Goal: Task Accomplishment & Management: Manage account settings

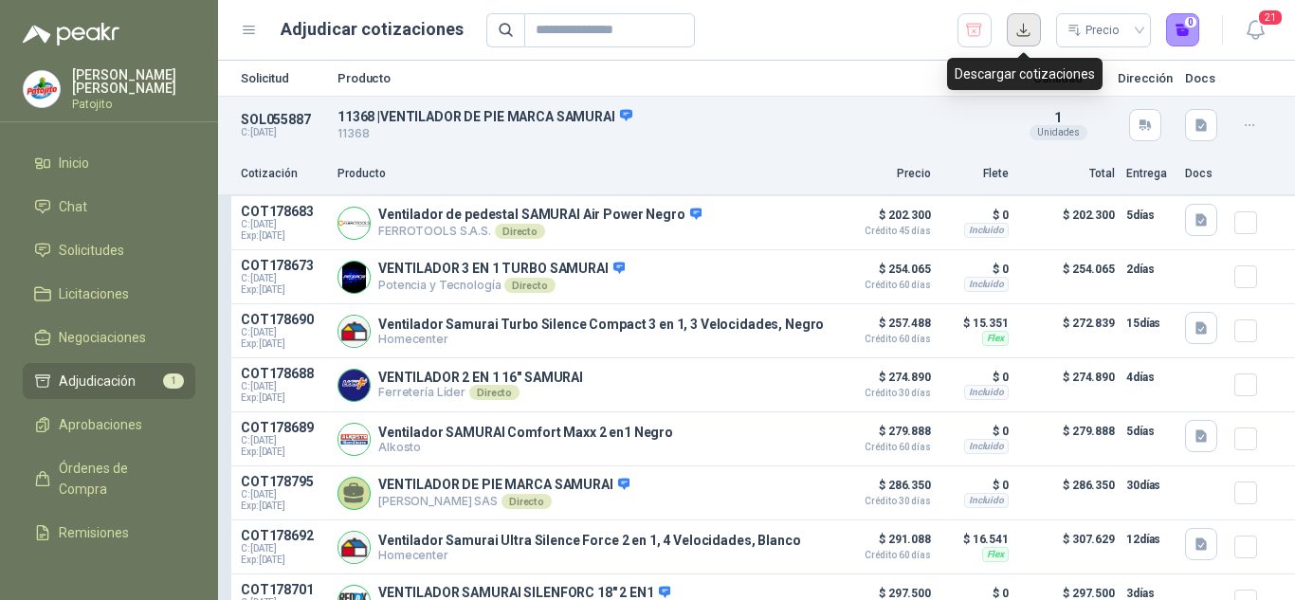
click at [1016, 24] on button "button" at bounding box center [1024, 30] width 34 height 34
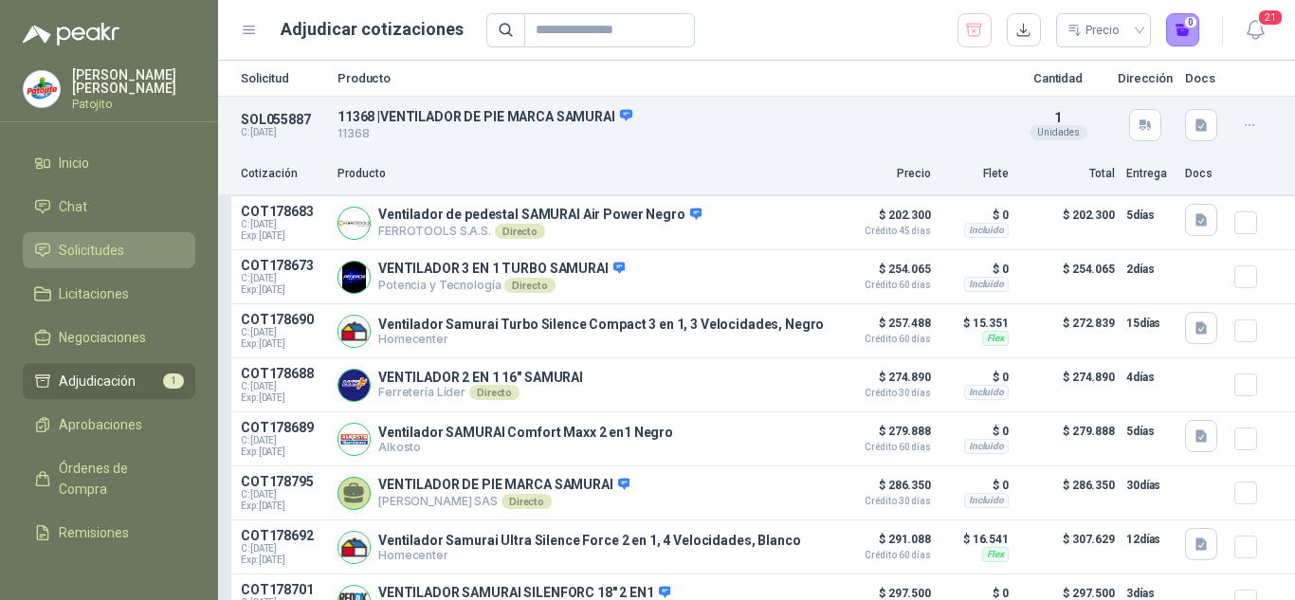
click at [78, 234] on link "Solicitudes" at bounding box center [109, 250] width 172 height 36
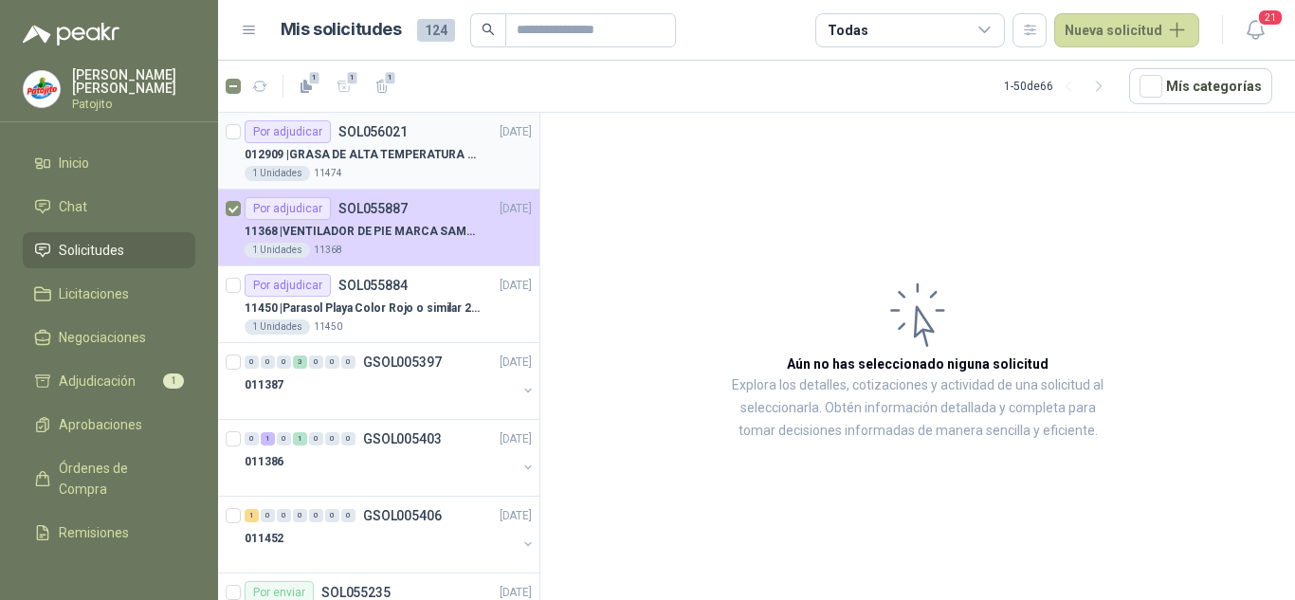
click at [390, 154] on p "012909 | GRASA DE ALTA TEMPERATURA OKS 4210 X 5 KG" at bounding box center [363, 155] width 236 height 18
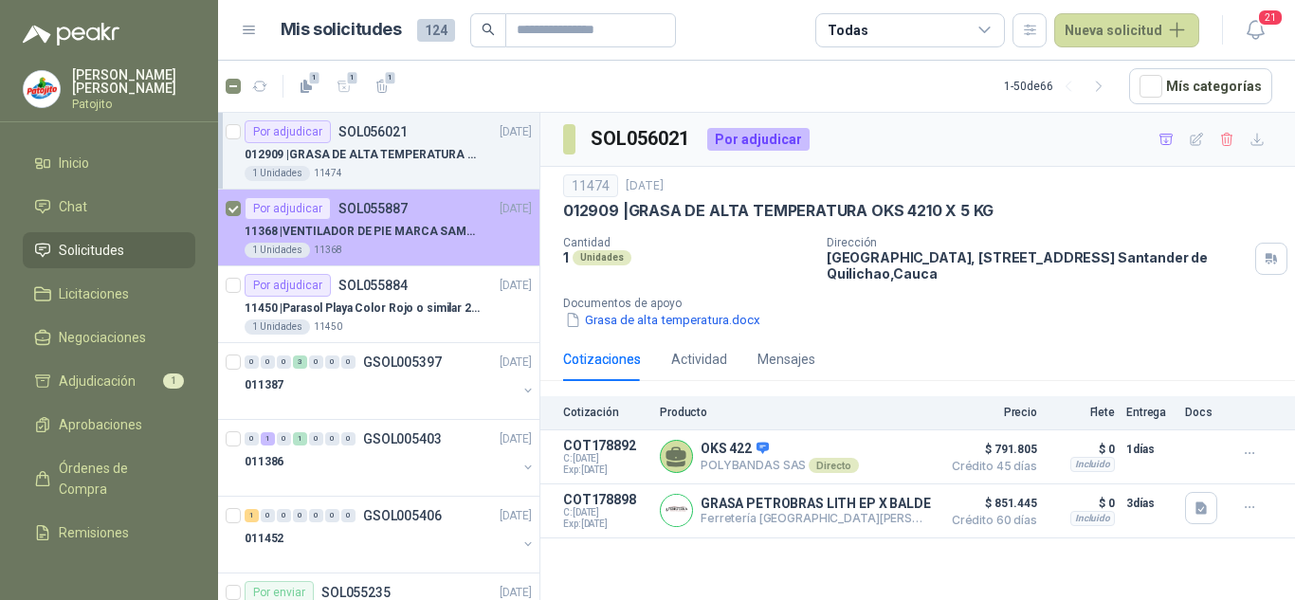
click at [375, 236] on p "11368 | VENTILADOR DE PIE MARCA SAMURAI" at bounding box center [363, 232] width 236 height 18
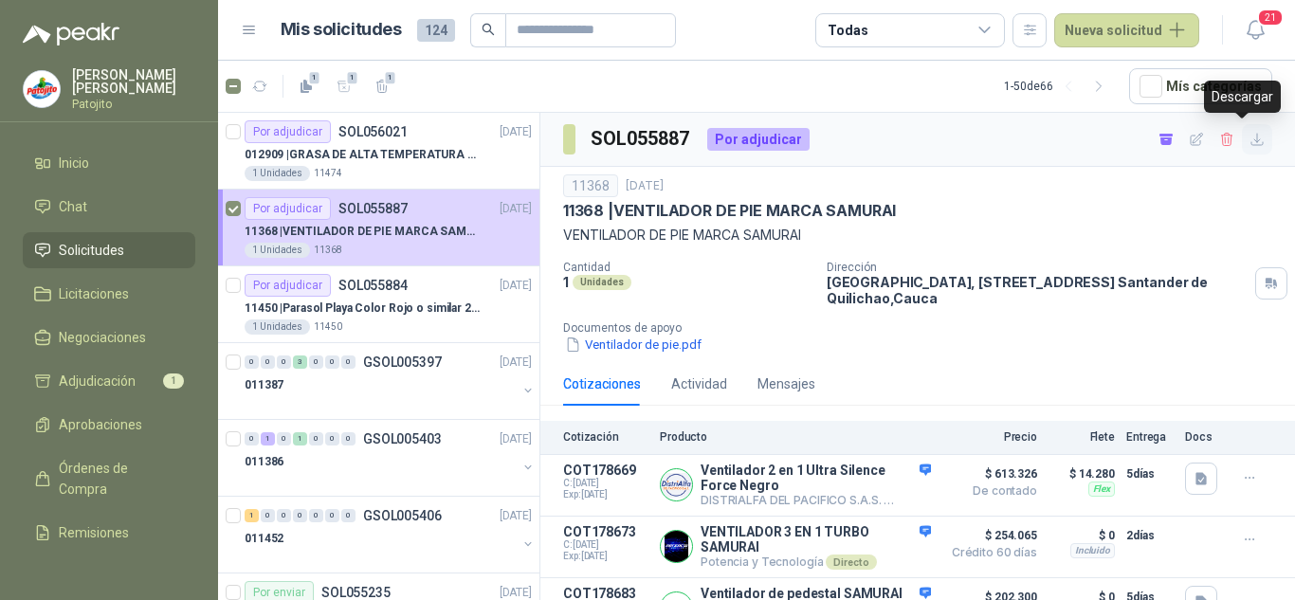
click at [1249, 138] on icon "button" at bounding box center [1257, 140] width 16 height 16
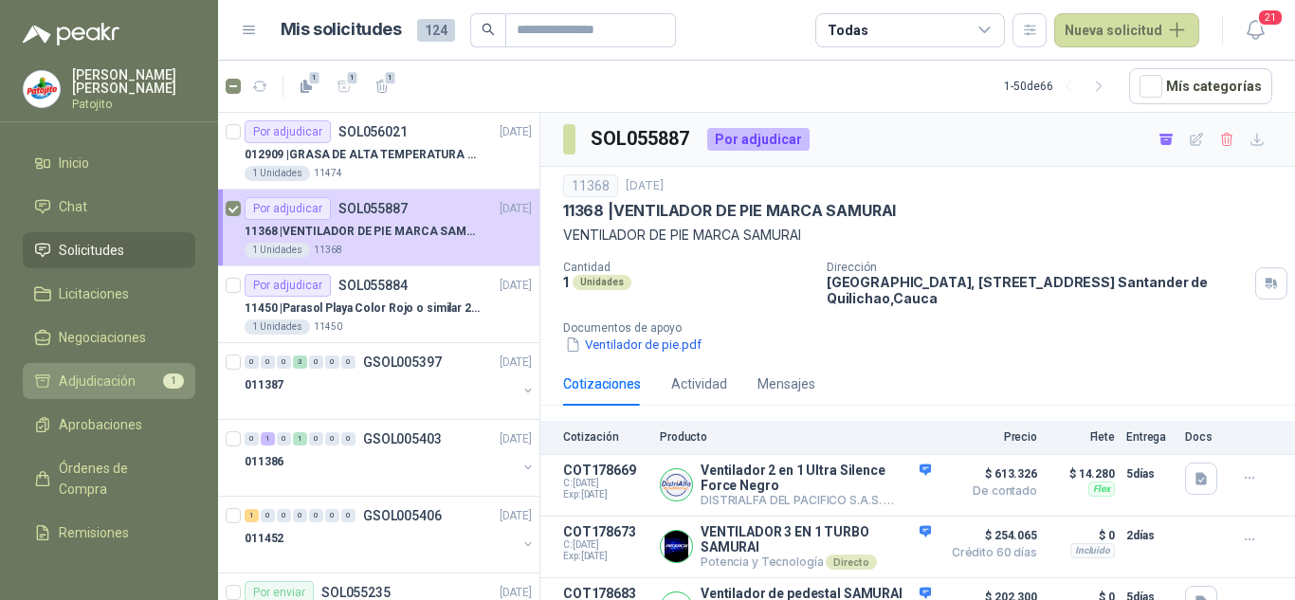
click at [117, 374] on span "Adjudicación" at bounding box center [97, 381] width 77 height 21
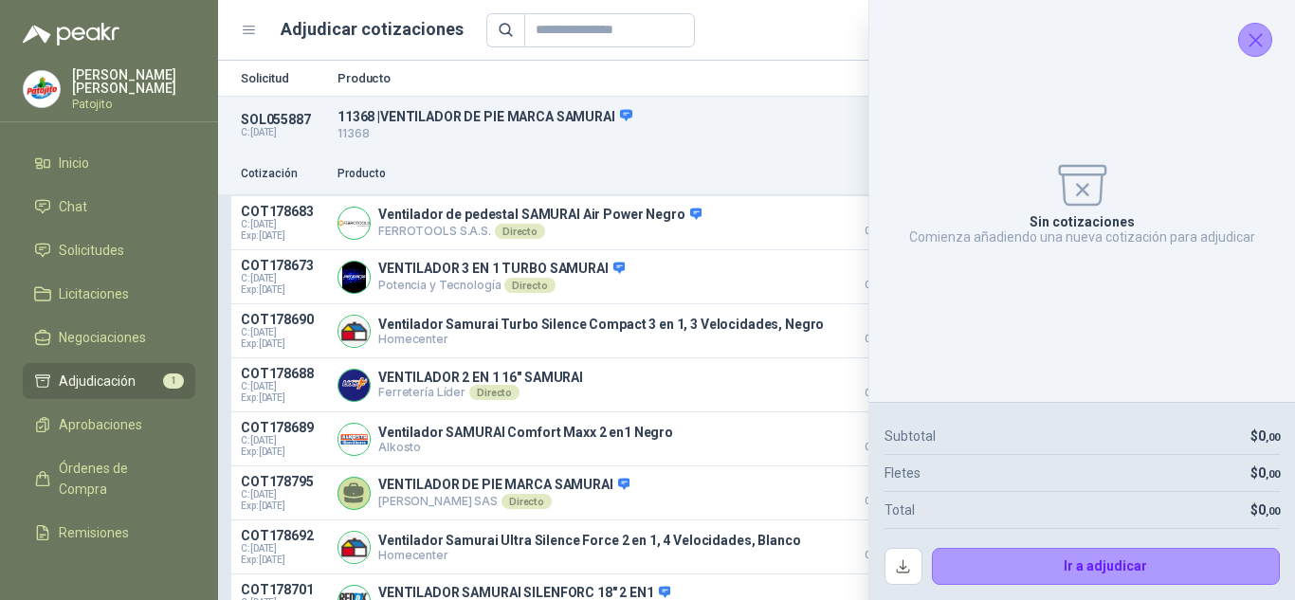
click at [1260, 37] on icon "Cerrar" at bounding box center [1255, 40] width 24 height 24
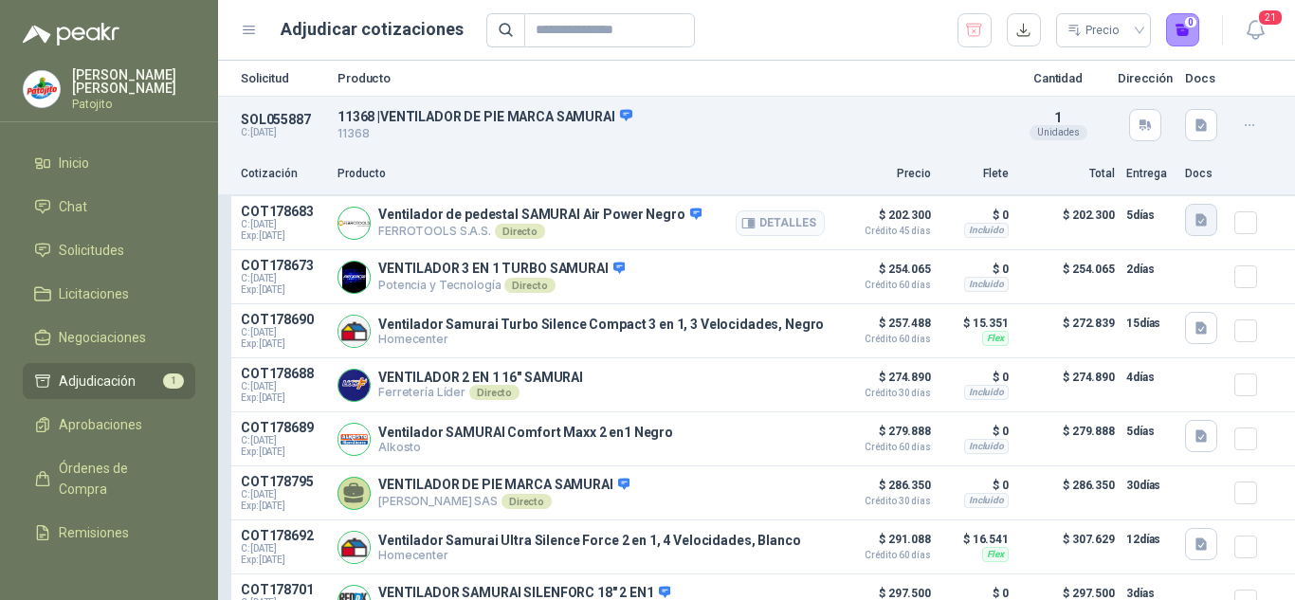
click at [1195, 216] on icon "button" at bounding box center [1200, 220] width 11 height 12
click at [1166, 175] on button "image.png" at bounding box center [1148, 179] width 82 height 20
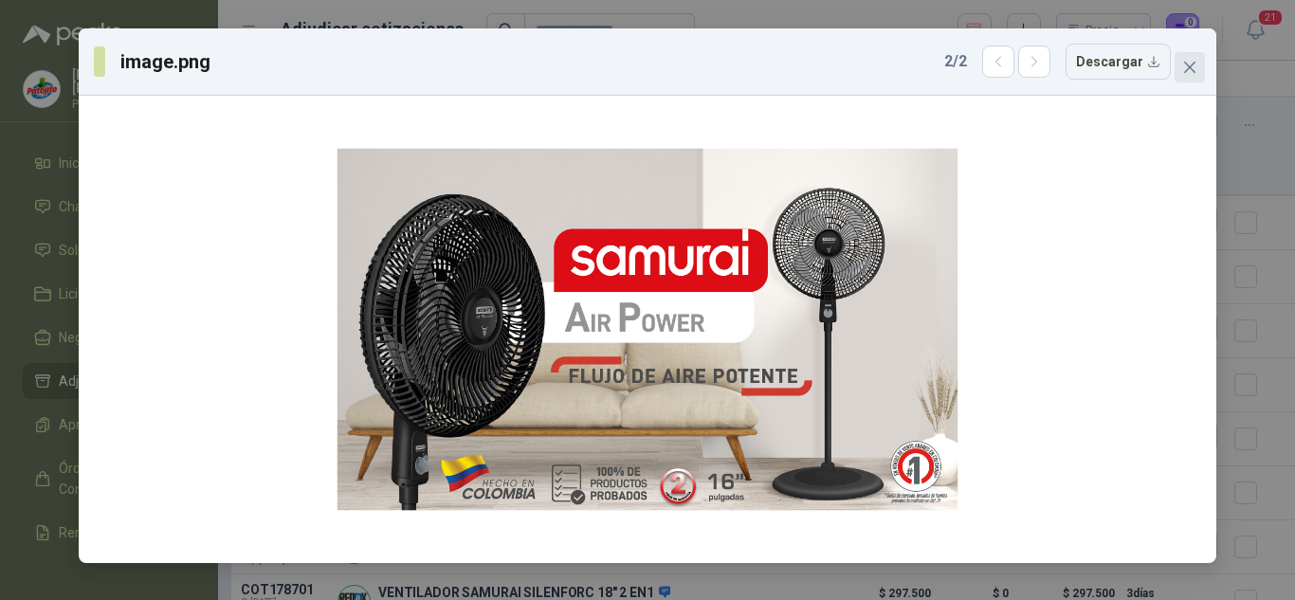
click at [1191, 74] on icon "close" at bounding box center [1189, 67] width 15 height 15
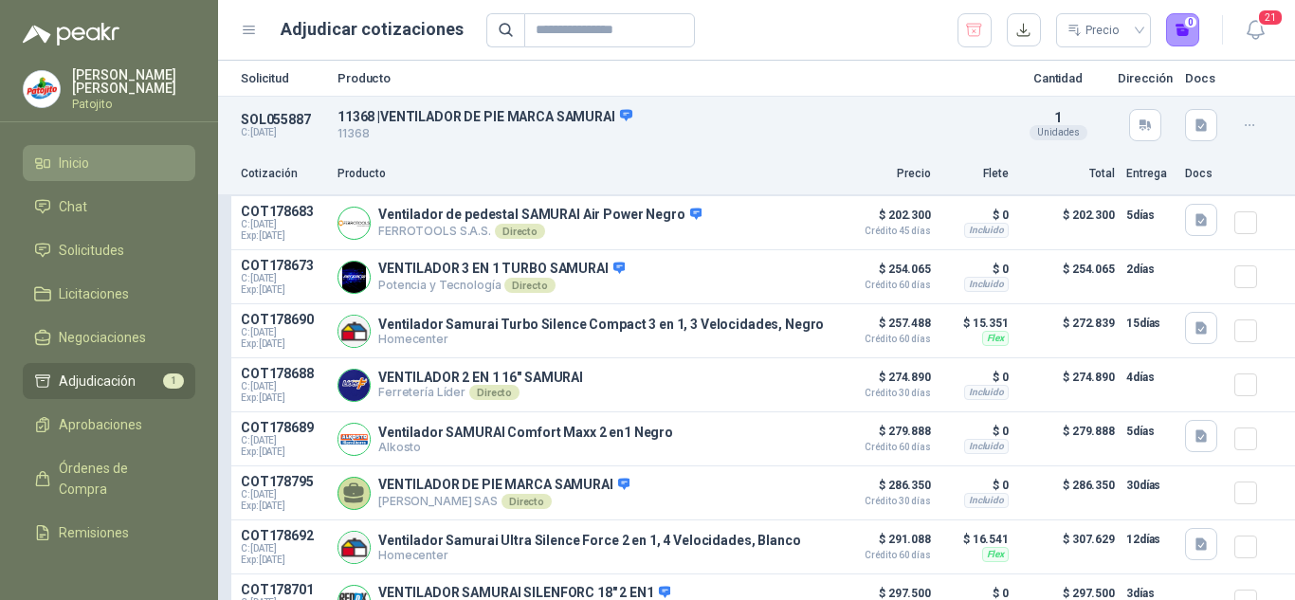
click at [87, 163] on span "Inicio" at bounding box center [74, 163] width 30 height 21
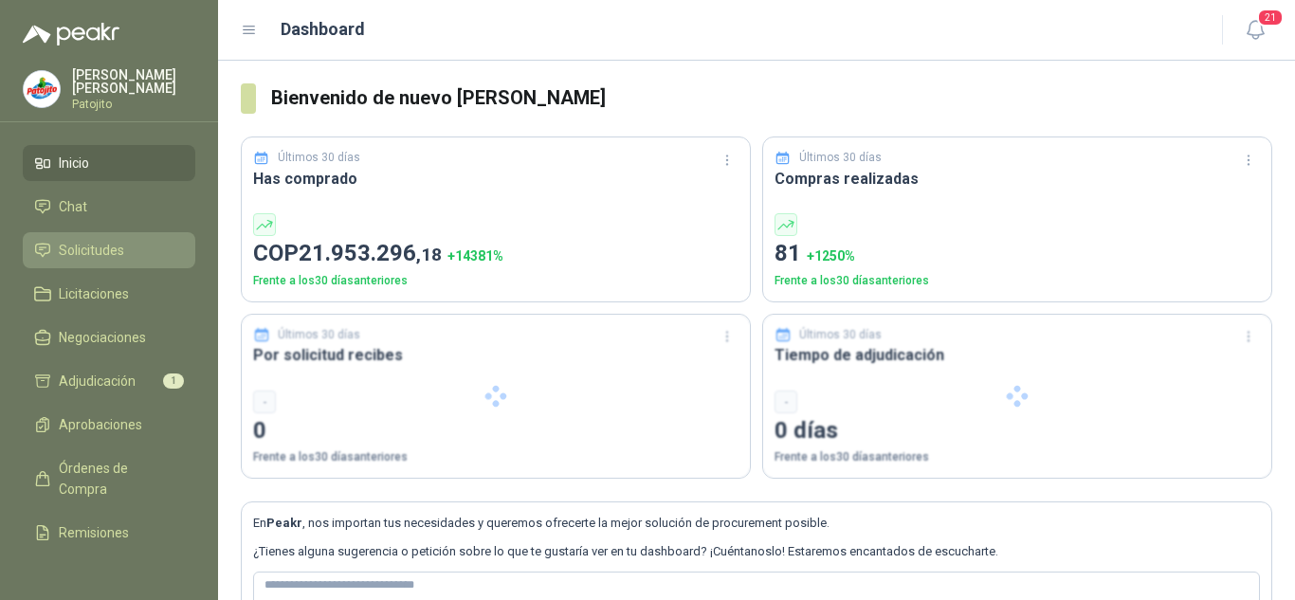
click at [96, 247] on span "Solicitudes" at bounding box center [91, 250] width 65 height 21
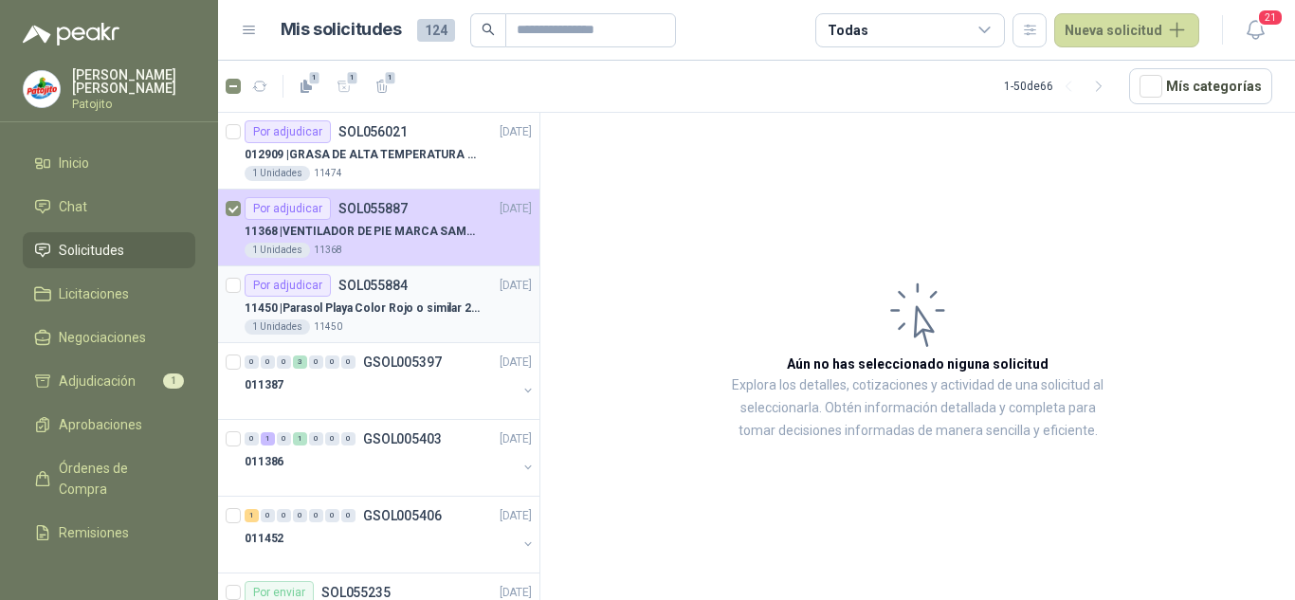
click at [390, 303] on p "11450 | Parasol Playa Color Rojo o similar 2.5 Metros Uv+50" at bounding box center [363, 308] width 236 height 18
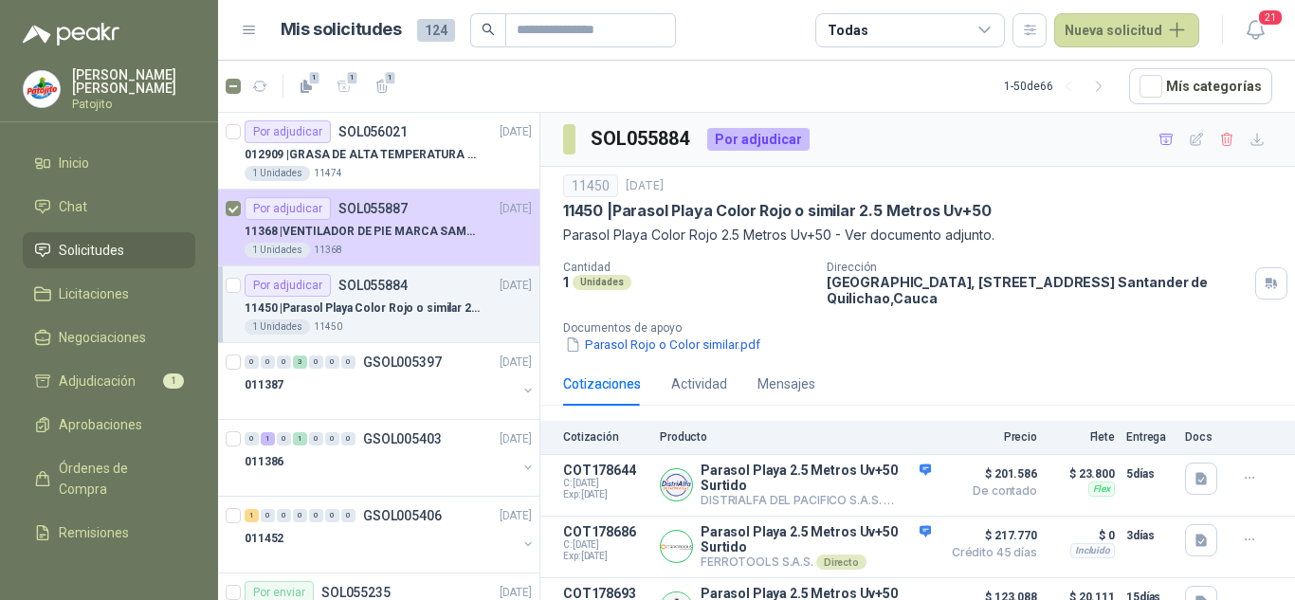
scroll to position [38, 0]
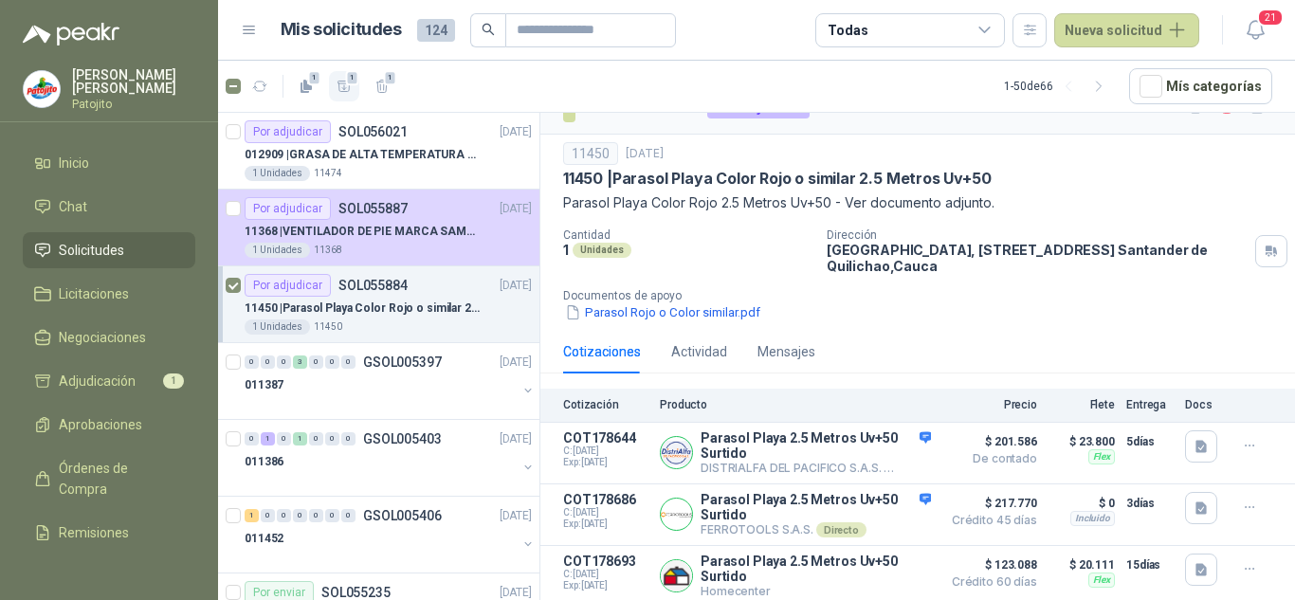
click at [342, 76] on button "1" at bounding box center [344, 86] width 30 height 30
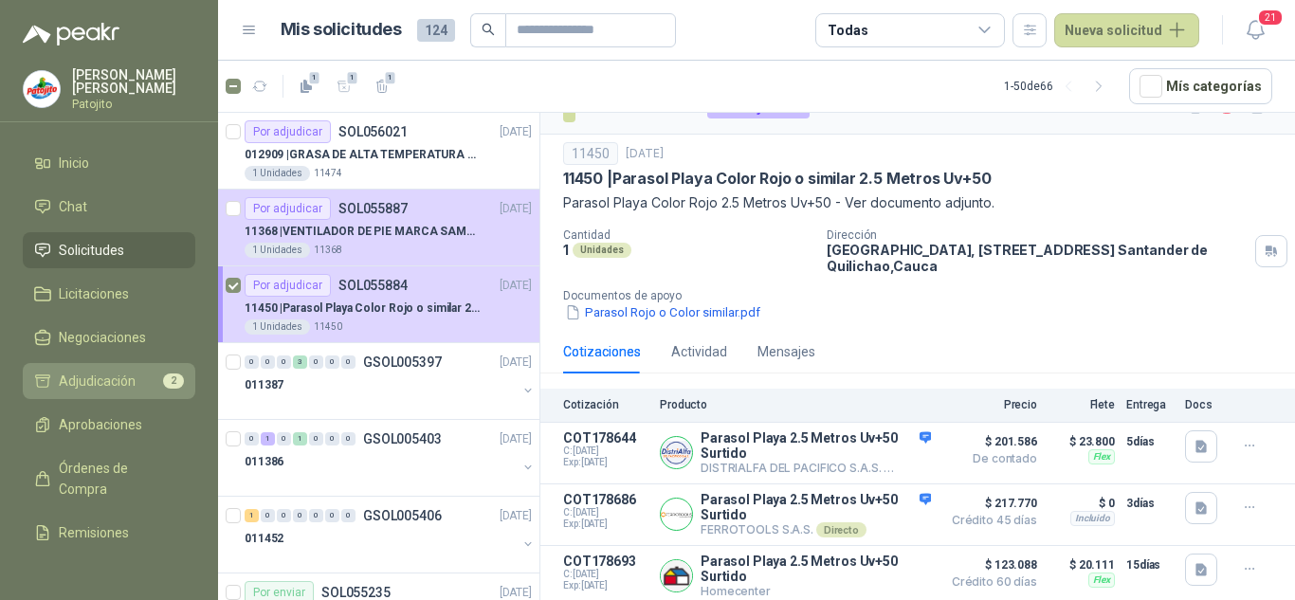
click at [75, 373] on span "Adjudicación" at bounding box center [97, 381] width 77 height 21
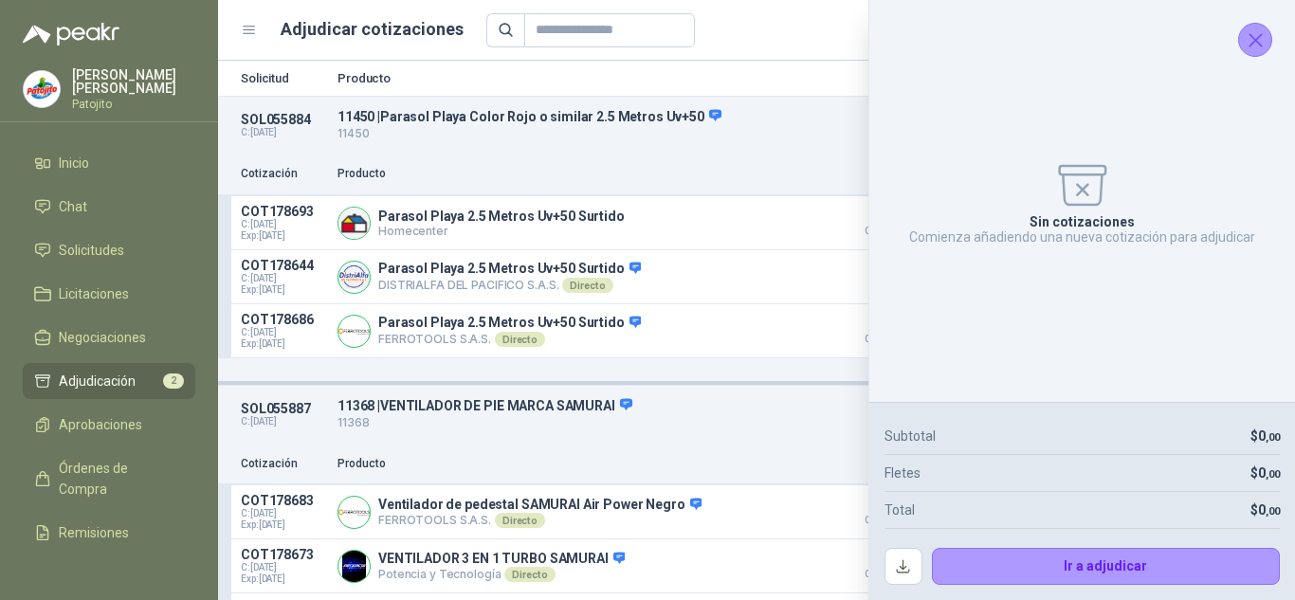
click at [1252, 40] on icon "Cerrar" at bounding box center [1255, 40] width 24 height 24
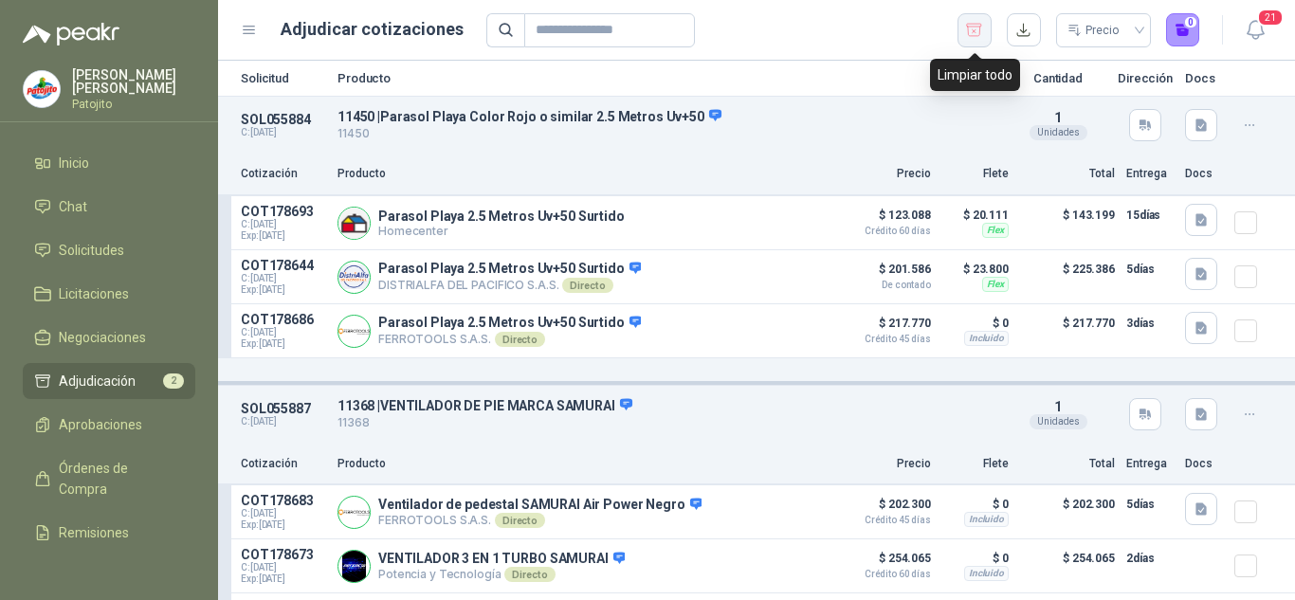
click at [965, 22] on icon "button" at bounding box center [974, 30] width 18 height 19
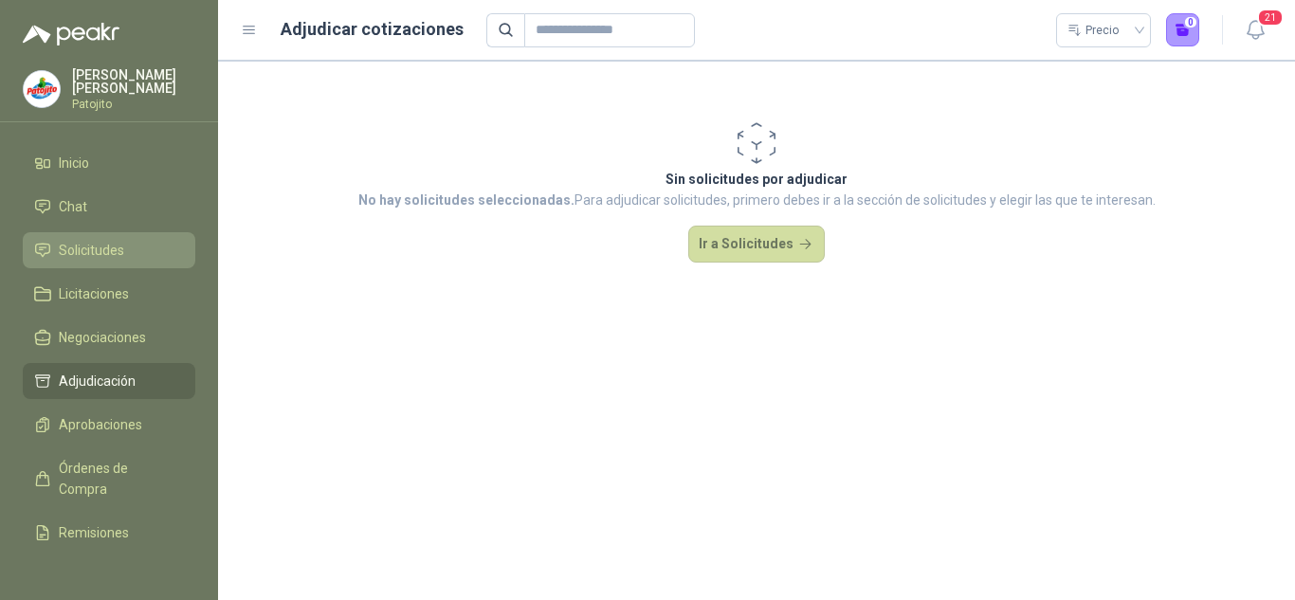
click at [92, 253] on span "Solicitudes" at bounding box center [91, 250] width 65 height 21
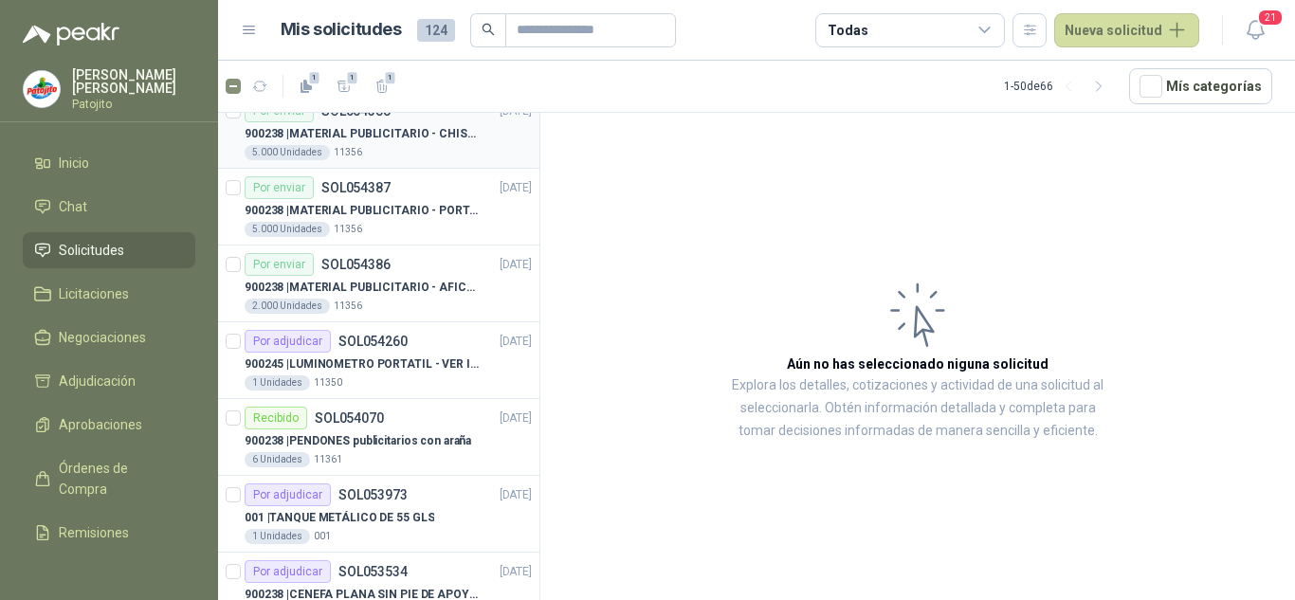
scroll to position [1327, 0]
drag, startPoint x: 346, startPoint y: 84, endPoint x: 510, endPoint y: 120, distance: 167.9
click at [510, 121] on section "1 1 1 1 - 50 de 66 Mís categorías Por adjudicar SOL056021 [DATE] 012909 | GRASA…" at bounding box center [756, 330] width 1077 height 539
click at [383, 83] on icon "button" at bounding box center [382, 87] width 16 height 16
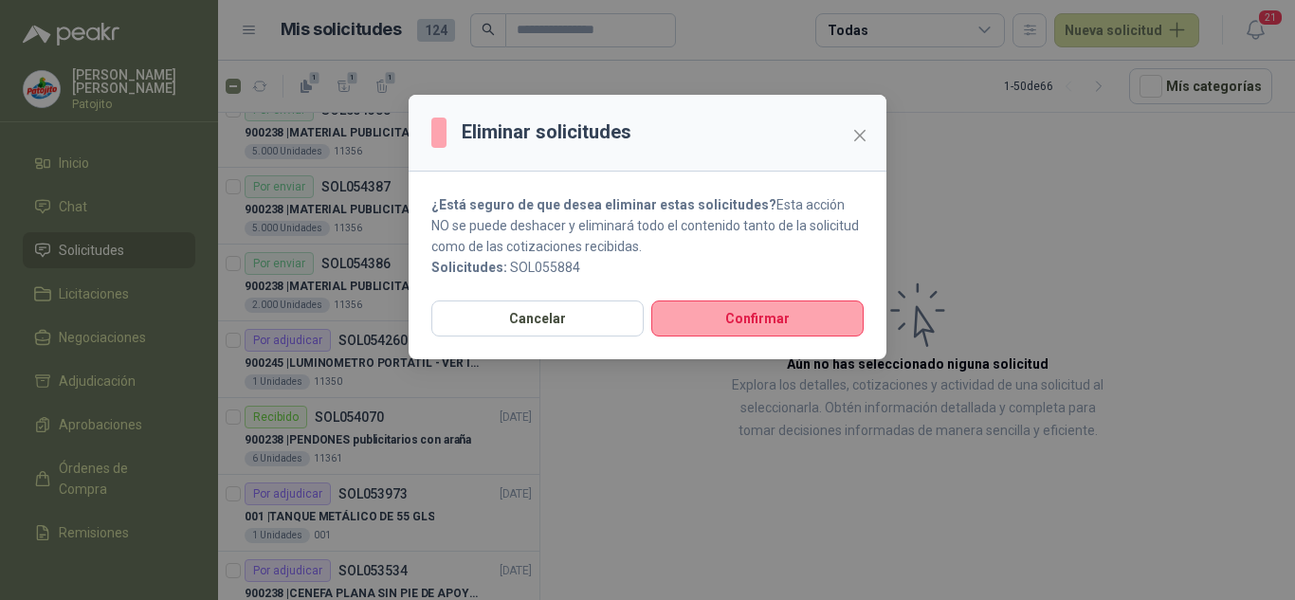
drag, startPoint x: 867, startPoint y: 126, endPoint x: 954, endPoint y: 154, distance: 91.7
click at [947, 151] on div "Eliminar solicitudes ¿Está seguro de que desea eliminar estas solicitudes? Esta…" at bounding box center [647, 300] width 1295 height 600
click at [534, 307] on button "Cancelar" at bounding box center [537, 318] width 212 height 36
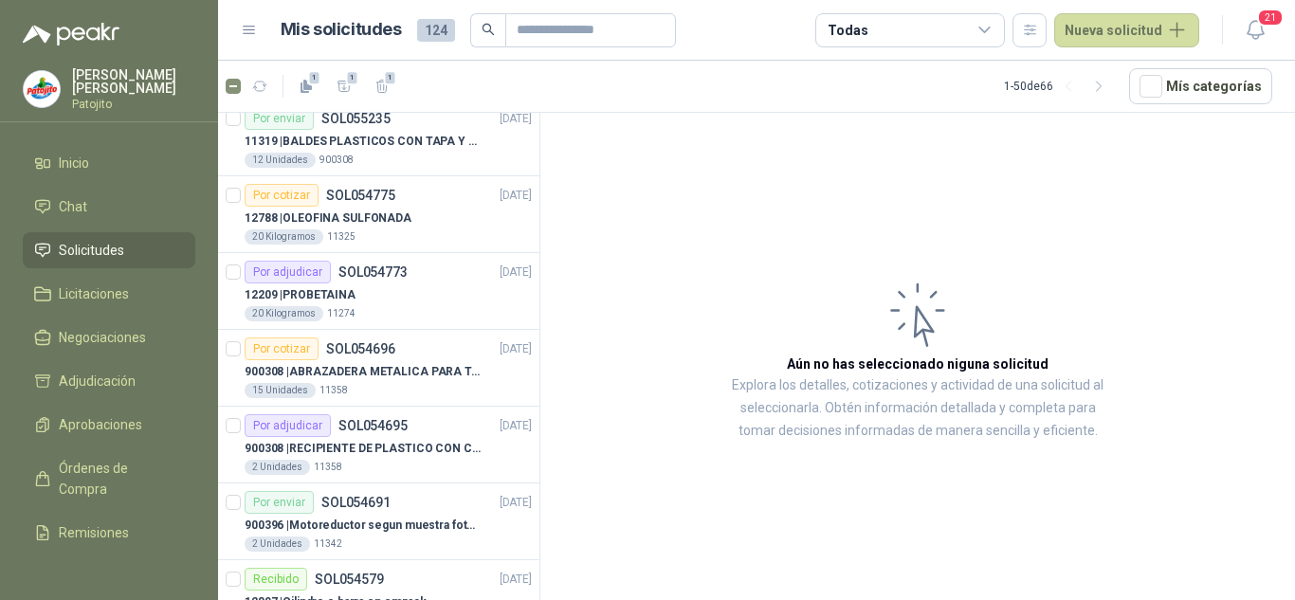
scroll to position [0, 0]
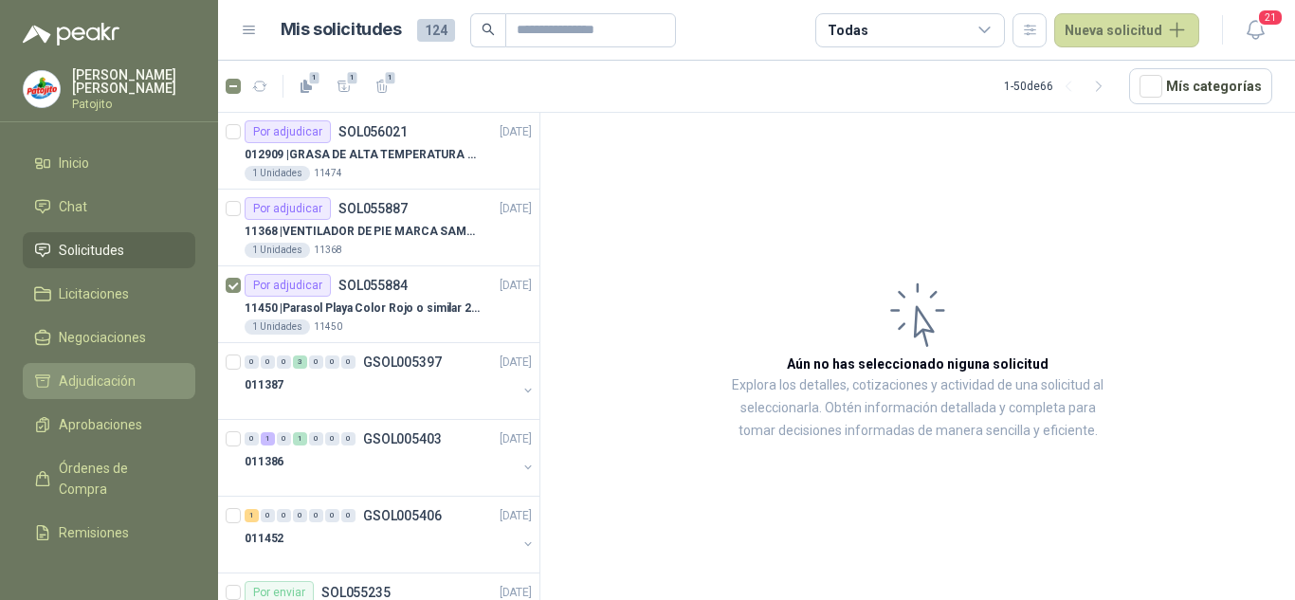
click at [108, 378] on span "Adjudicación" at bounding box center [97, 381] width 77 height 21
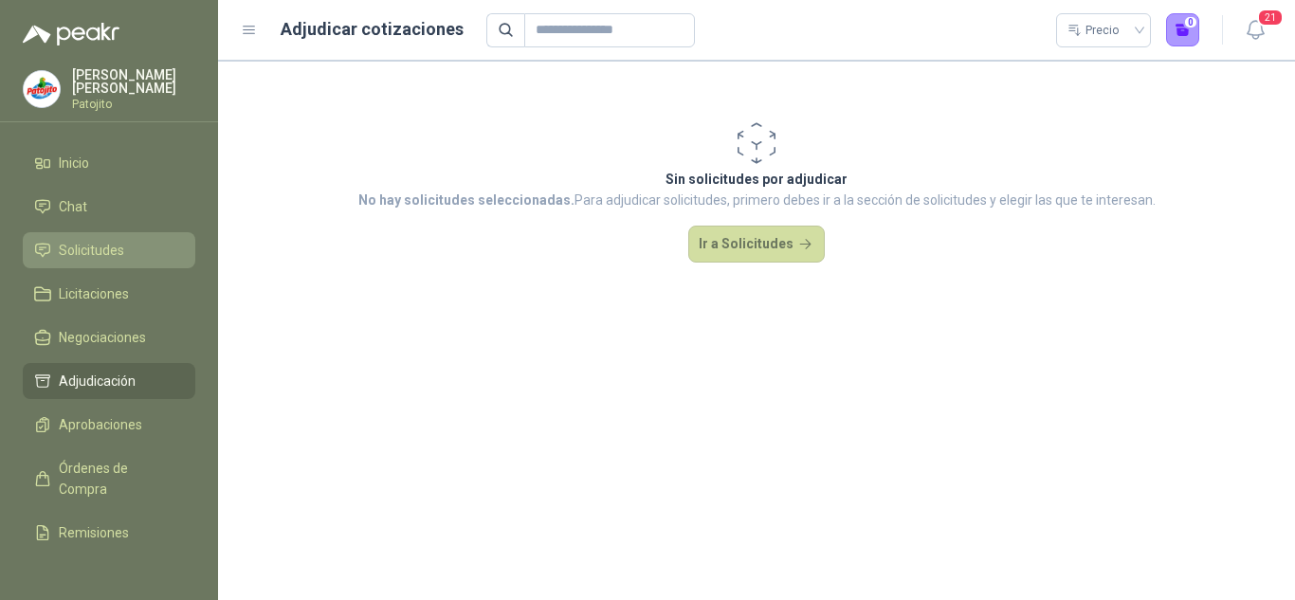
click at [99, 251] on span "Solicitudes" at bounding box center [91, 250] width 65 height 21
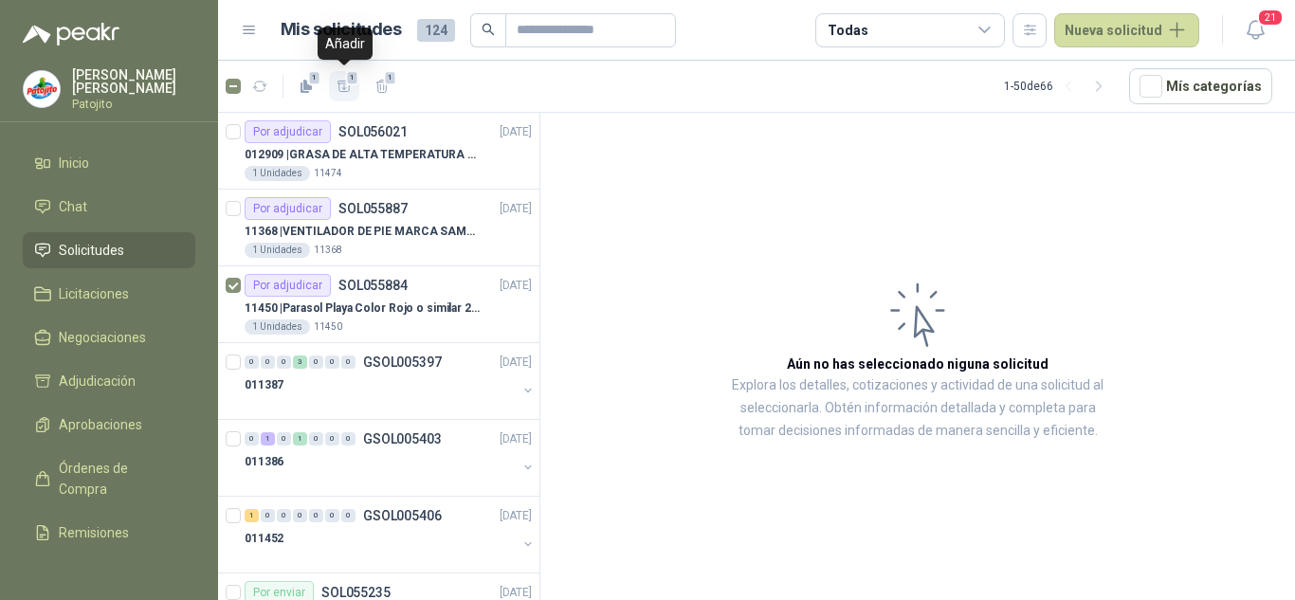
click at [352, 84] on span "1" at bounding box center [352, 77] width 13 height 15
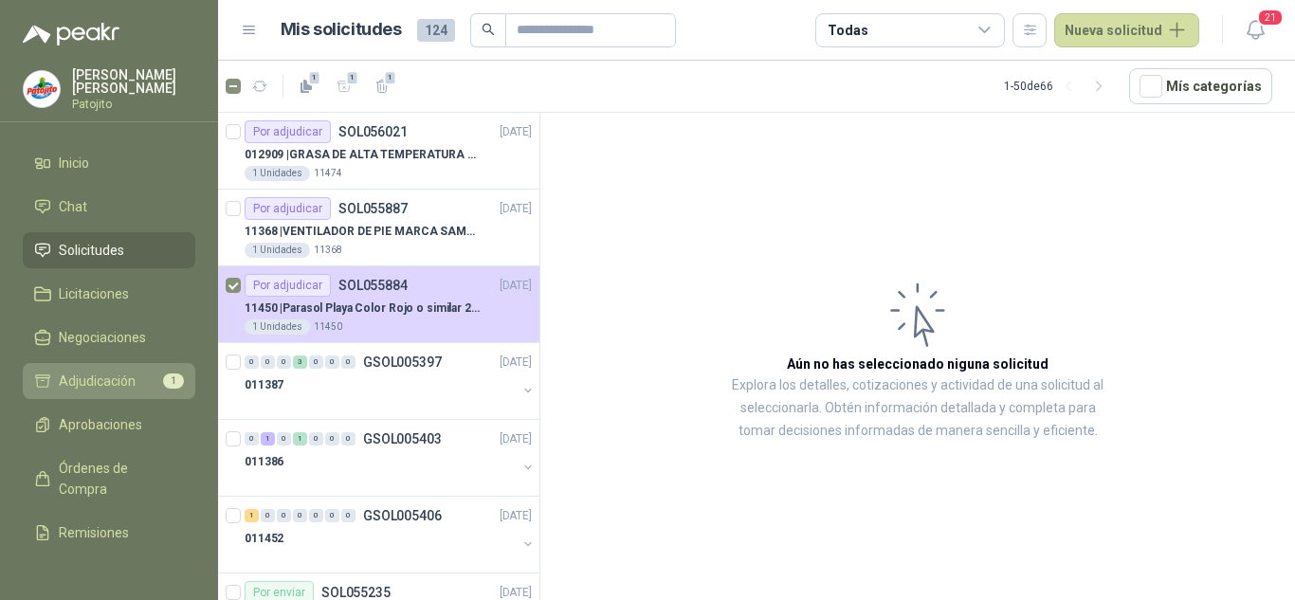
click at [139, 370] on link "Adjudicación 1" at bounding box center [109, 381] width 172 height 36
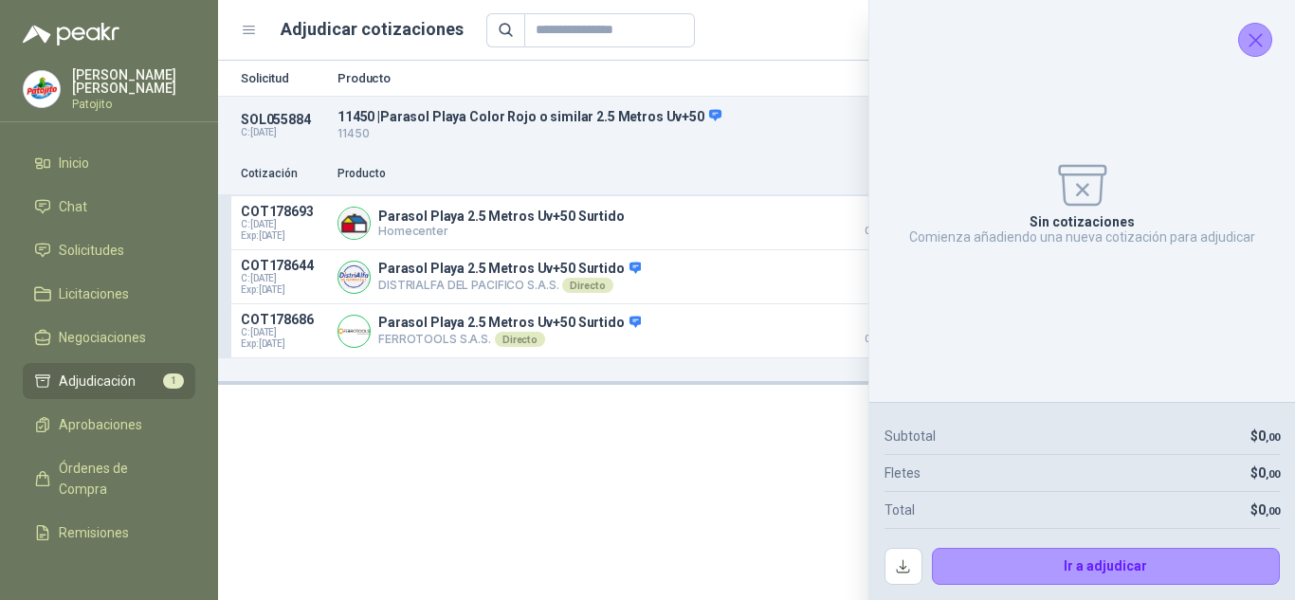
click at [1247, 45] on icon "Cerrar" at bounding box center [1255, 40] width 24 height 24
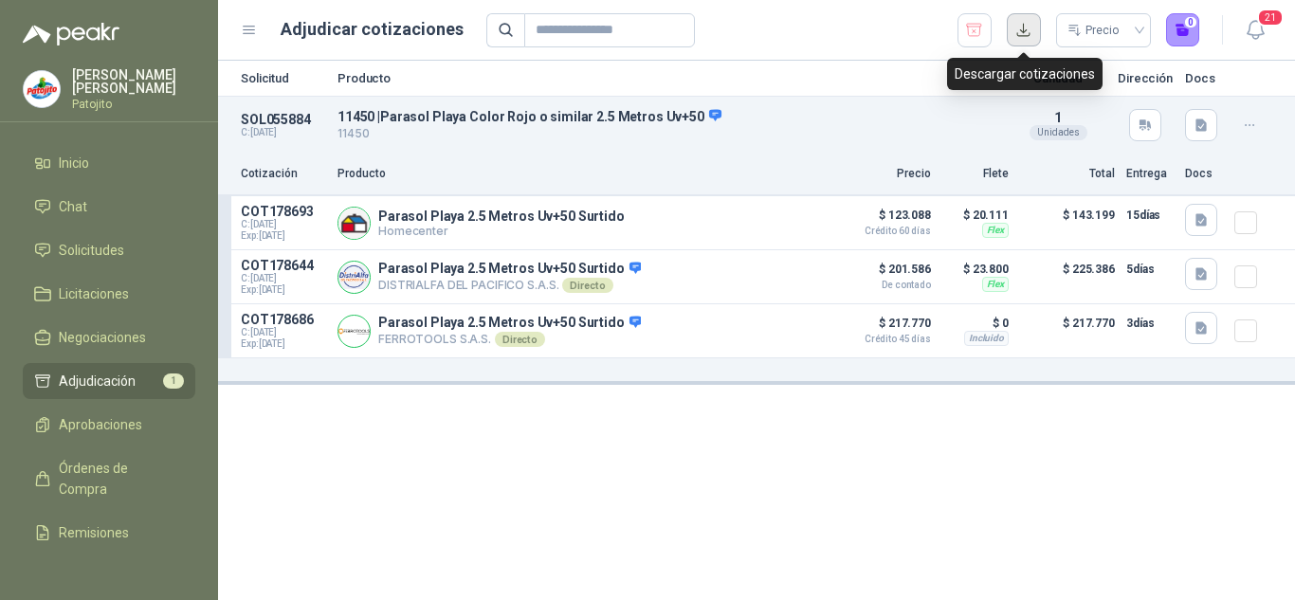
click at [1025, 29] on button "button" at bounding box center [1024, 30] width 34 height 34
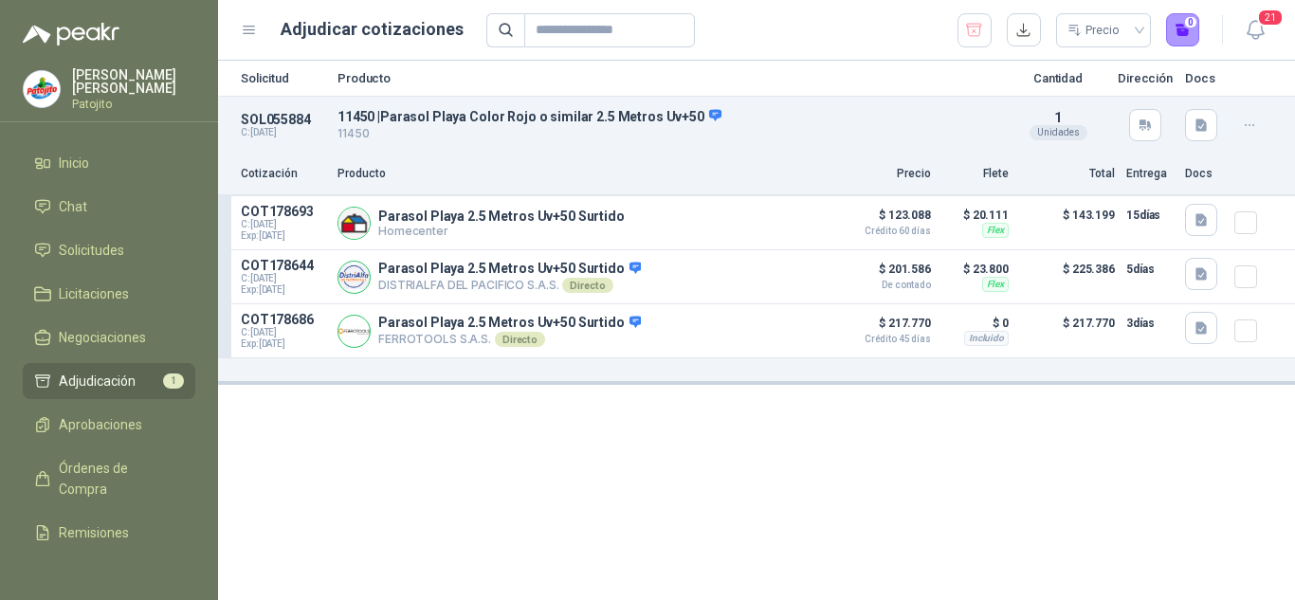
click at [359, 90] on div "Solicitud Producto Cantidad Dirección Docs" at bounding box center [756, 78] width 1077 height 35
click at [268, 77] on p "Solicitud" at bounding box center [283, 78] width 85 height 12
click at [104, 253] on span "Solicitudes" at bounding box center [91, 250] width 65 height 21
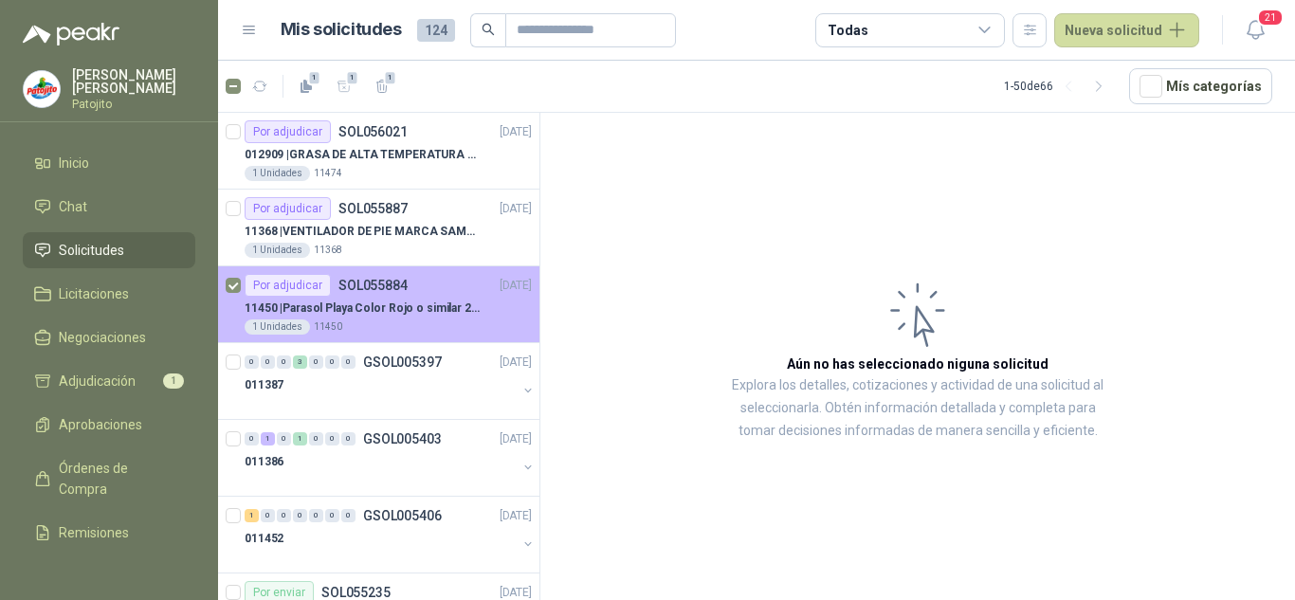
click at [366, 295] on div "Por adjudicar SOL055884" at bounding box center [326, 285] width 163 height 23
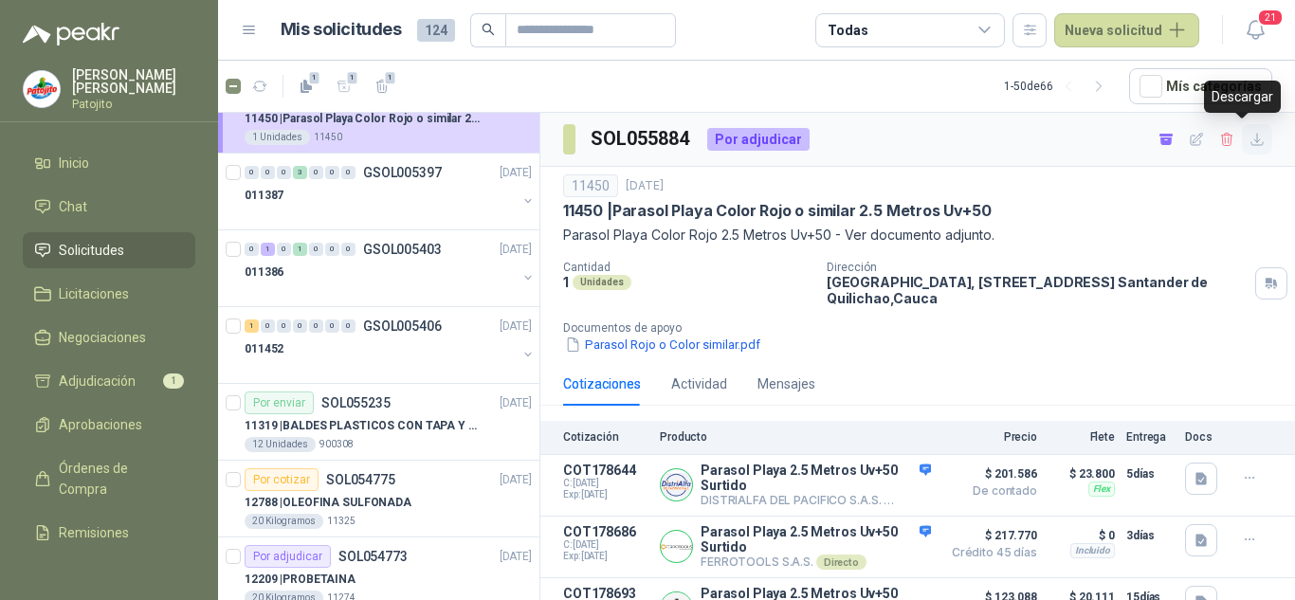
click at [1249, 147] on icon "button" at bounding box center [1257, 140] width 16 height 16
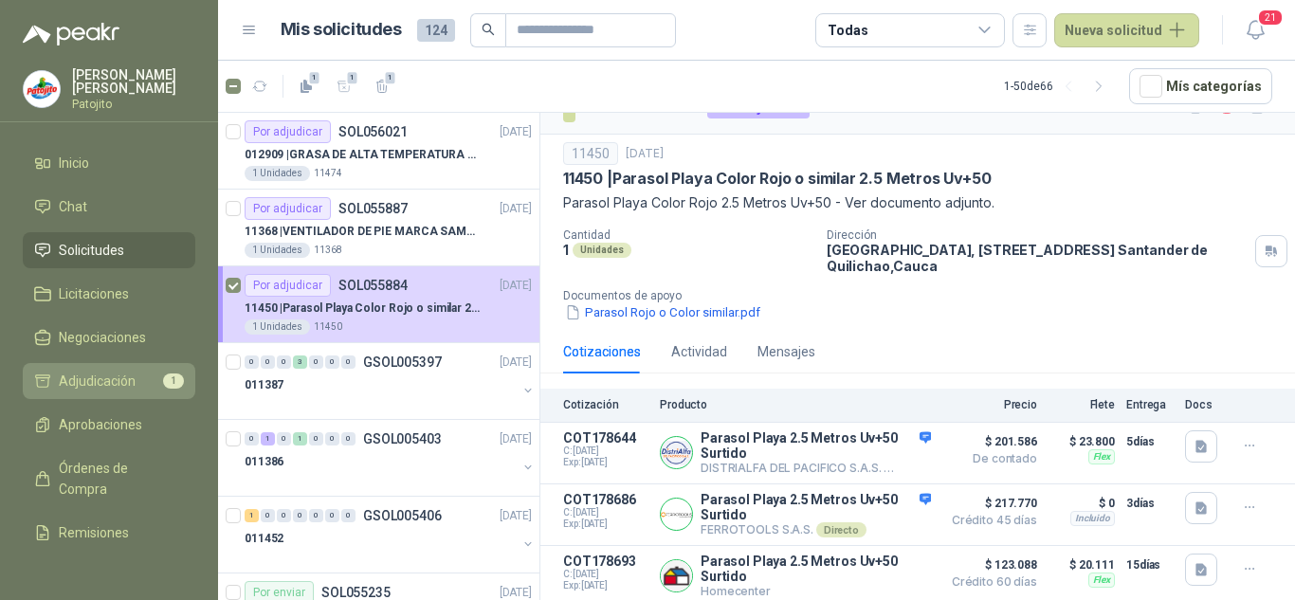
click at [114, 378] on span "Adjudicación" at bounding box center [97, 381] width 77 height 21
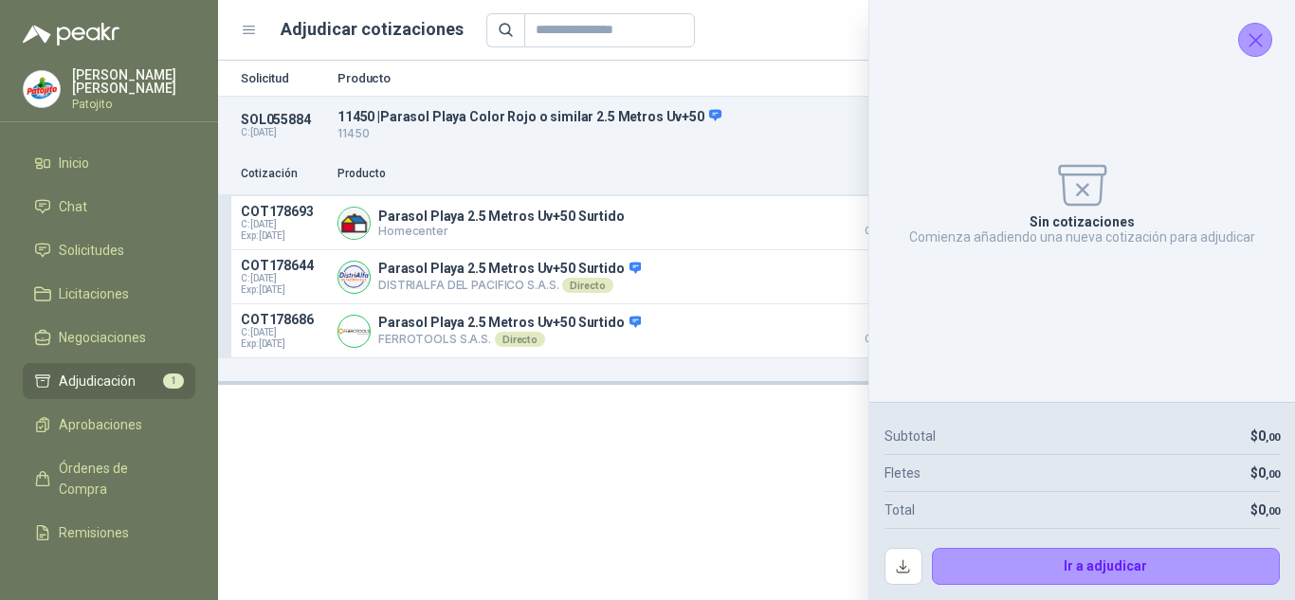
click at [1249, 36] on icon "Cerrar" at bounding box center [1255, 40] width 24 height 24
